Goal: Task Accomplishment & Management: Complete application form

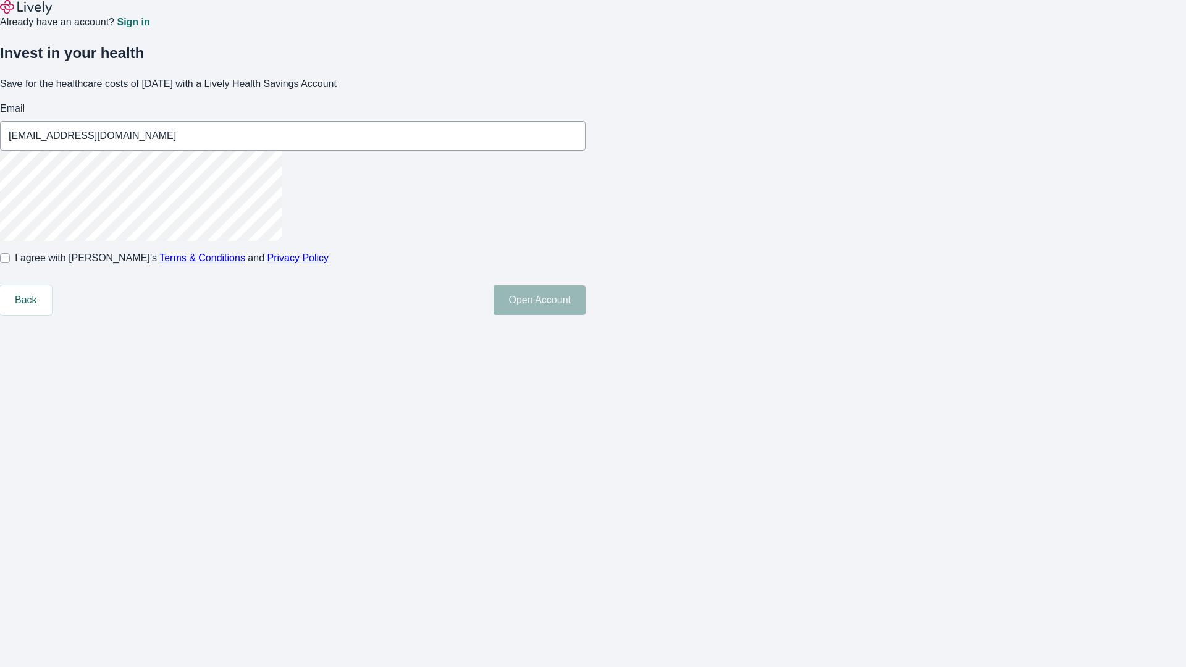
click at [10, 263] on input "I agree with Lively’s Terms & Conditions and Privacy Policy" at bounding box center [5, 258] width 10 height 10
checkbox input "true"
click at [586, 315] on button "Open Account" at bounding box center [540, 300] width 92 height 30
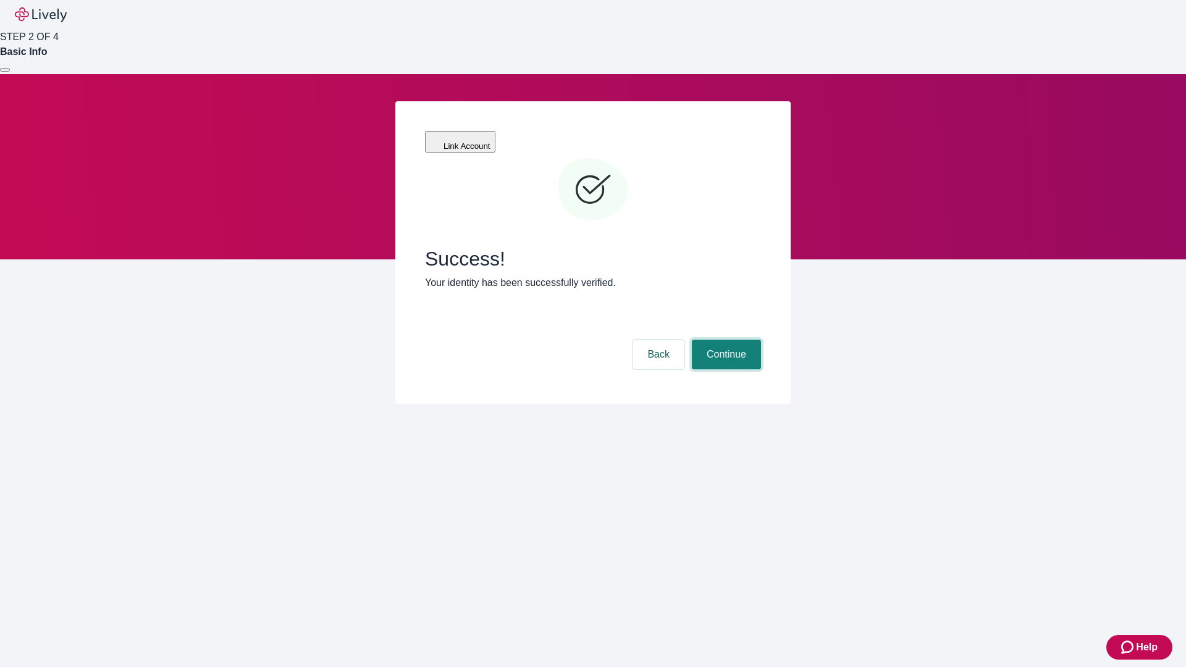
click at [725, 340] on button "Continue" at bounding box center [726, 355] width 69 height 30
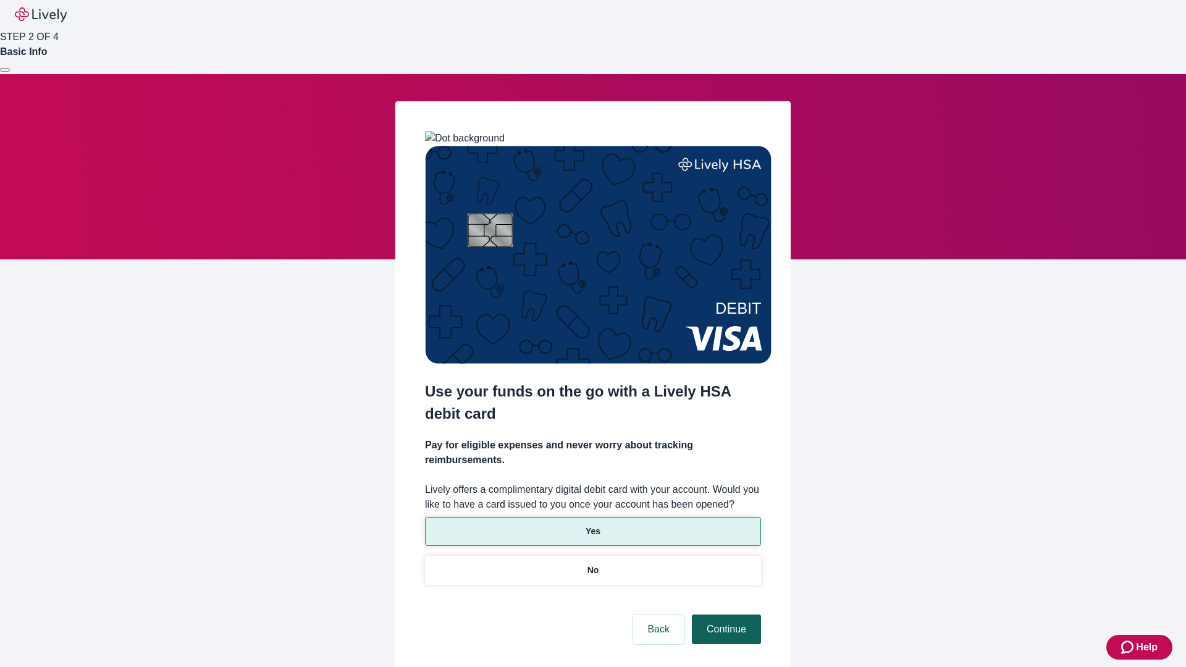
click at [593, 525] on p "Yes" at bounding box center [593, 531] width 15 height 13
click at [725, 615] on button "Continue" at bounding box center [726, 630] width 69 height 30
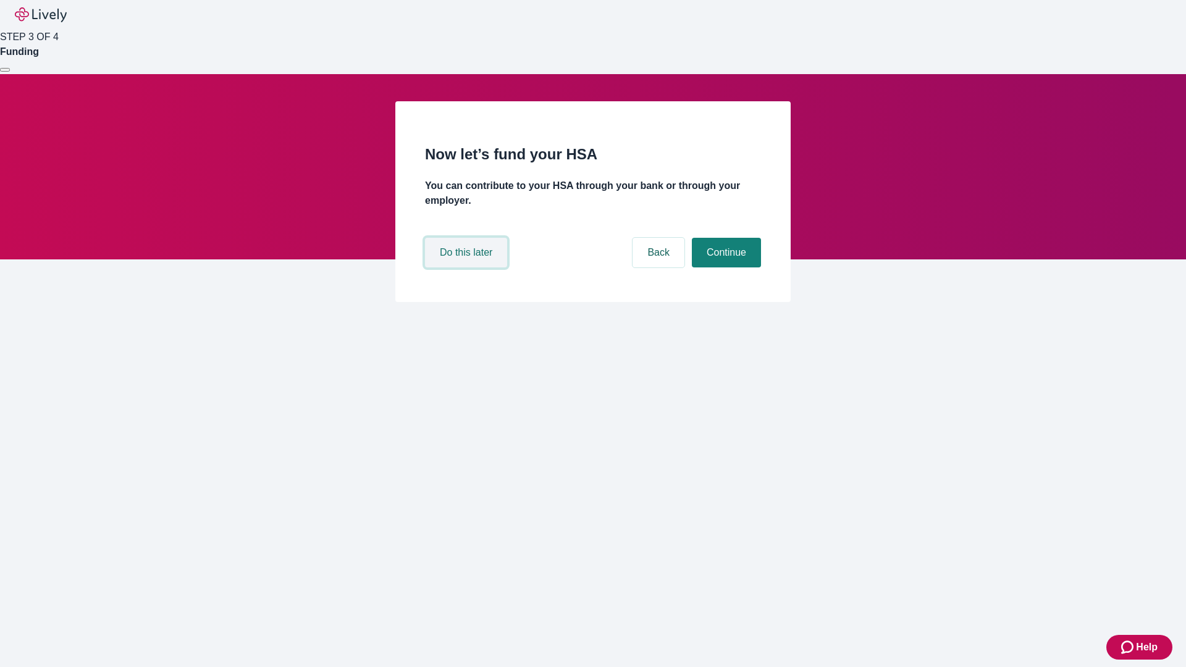
click at [468, 268] on button "Do this later" at bounding box center [466, 253] width 82 height 30
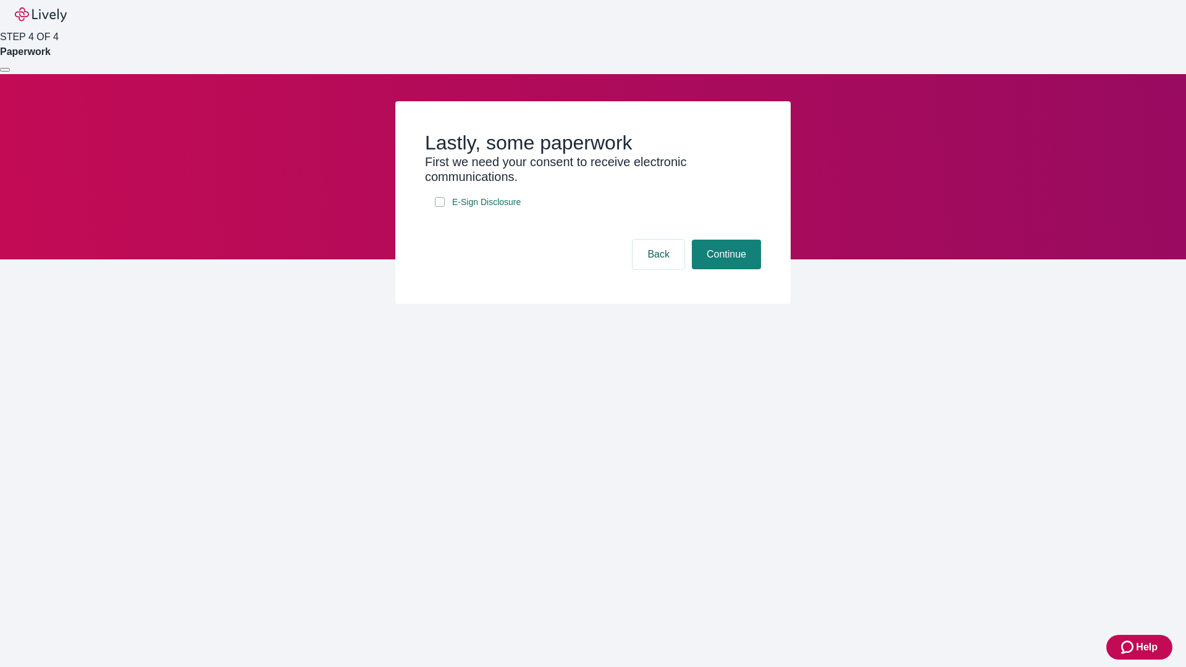
click at [440, 207] on input "E-Sign Disclosure" at bounding box center [440, 202] width 10 height 10
checkbox input "true"
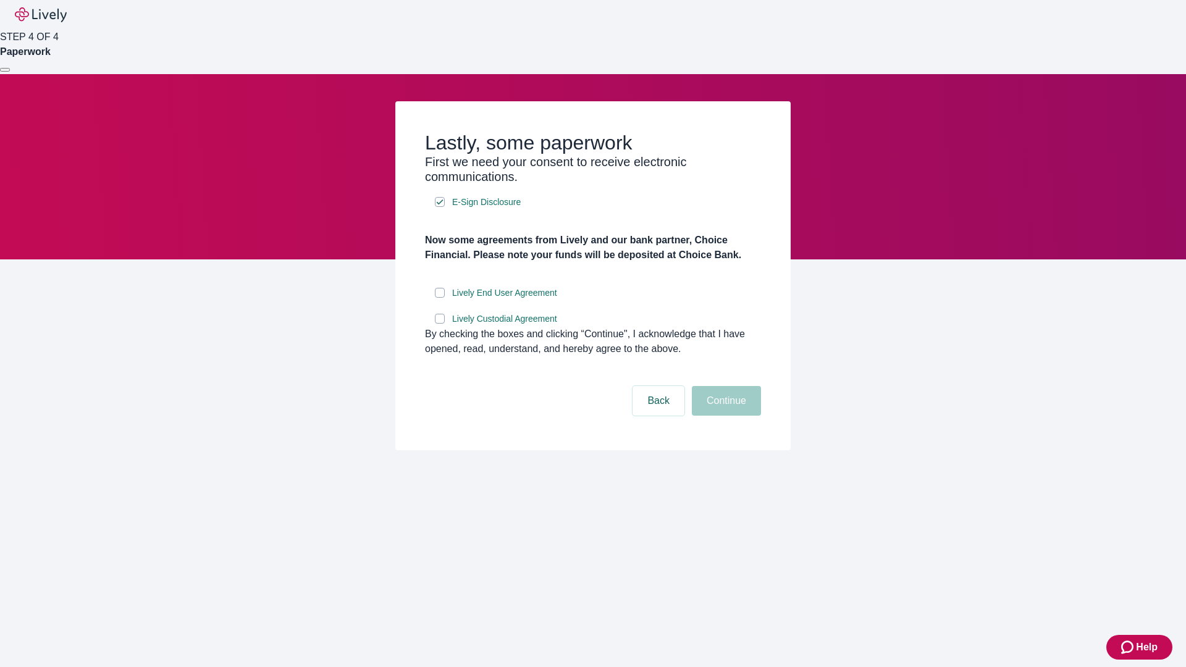
click at [440, 298] on input "Lively End User Agreement" at bounding box center [440, 293] width 10 height 10
checkbox input "true"
click at [440, 324] on input "Lively Custodial Agreement" at bounding box center [440, 319] width 10 height 10
checkbox input "true"
click at [725, 416] on button "Continue" at bounding box center [726, 401] width 69 height 30
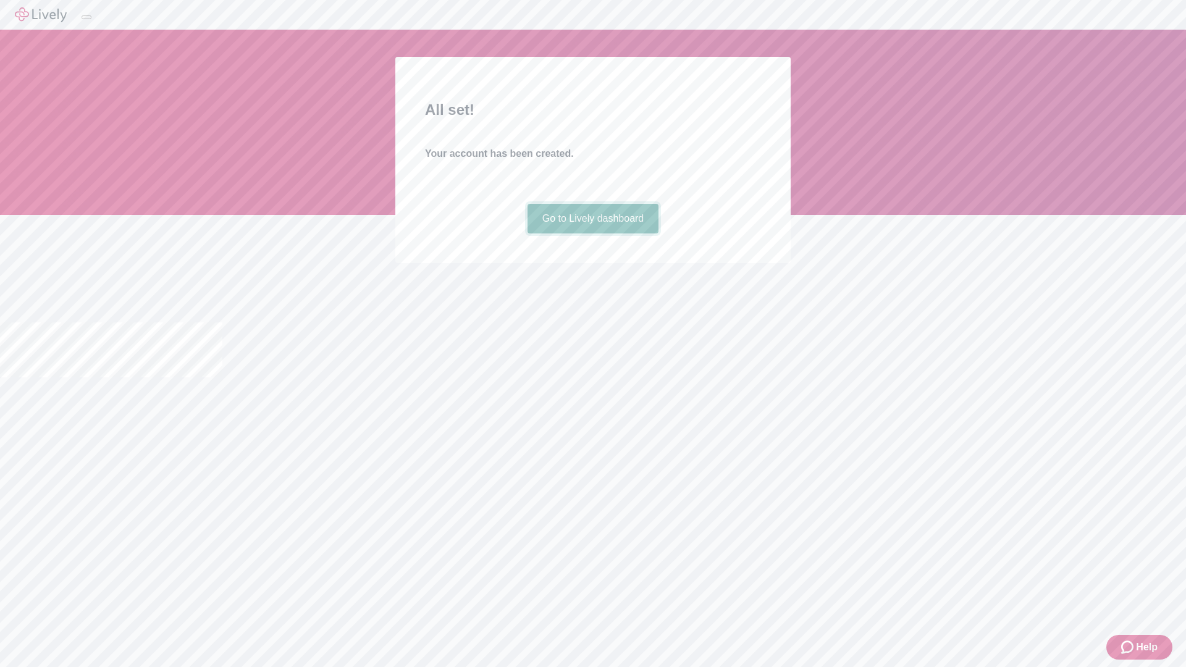
click at [593, 234] on link "Go to Lively dashboard" at bounding box center [594, 219] width 132 height 30
